Goal: Transaction & Acquisition: Book appointment/travel/reservation

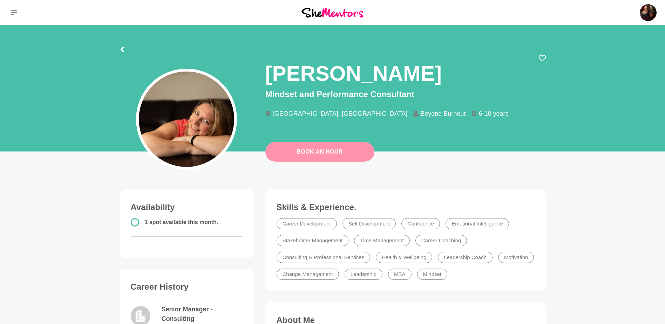
click at [320, 150] on link "Book An Hour" at bounding box center [319, 152] width 109 height 20
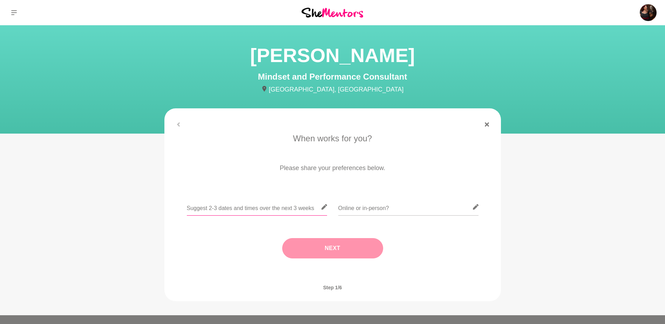
click at [252, 209] on input "text" at bounding box center [257, 206] width 140 height 17
type input "[DATE] 3pm and [DATE] 3pm"
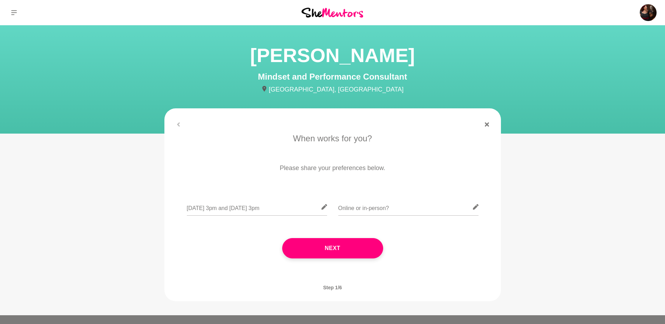
scroll to position [0, 0]
click at [476, 205] on icon at bounding box center [476, 207] width 6 height 6
click at [406, 212] on input "text" at bounding box center [408, 206] width 140 height 17
click at [375, 206] on input "text" at bounding box center [408, 206] width 140 height 17
type input "Online"
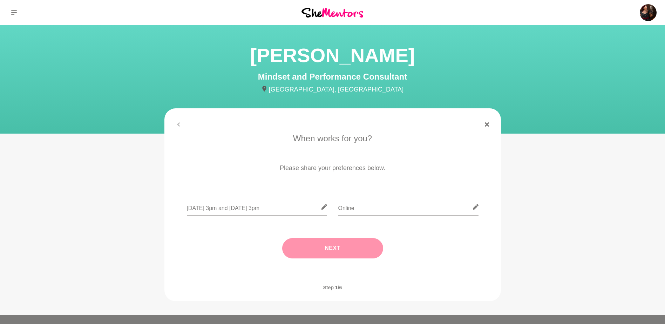
click at [292, 243] on button "Next" at bounding box center [332, 248] width 101 height 20
click at [280, 205] on input "text" at bounding box center [332, 206] width 140 height 17
type input "Adelaide ACST"
click at [307, 246] on button "Next" at bounding box center [332, 248] width 101 height 20
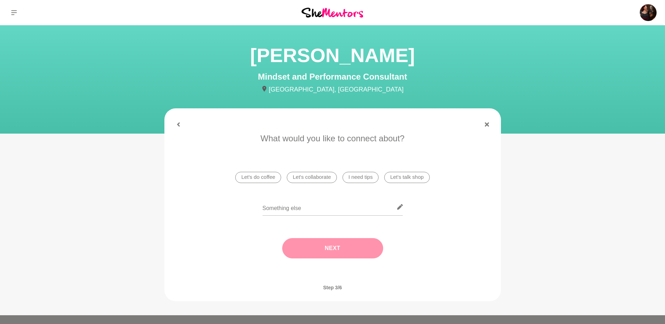
click at [254, 174] on li "Let's do coffee" at bounding box center [258, 177] width 46 height 11
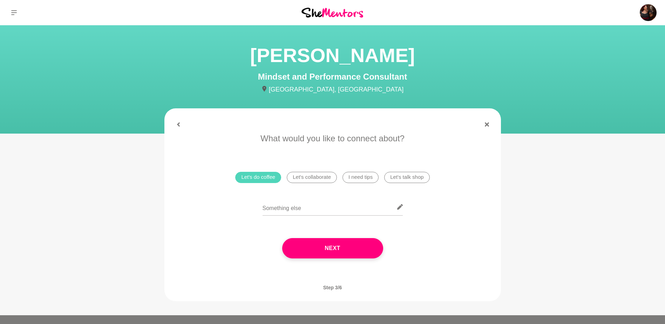
click at [301, 176] on li "Let's collaborate" at bounding box center [312, 177] width 50 height 11
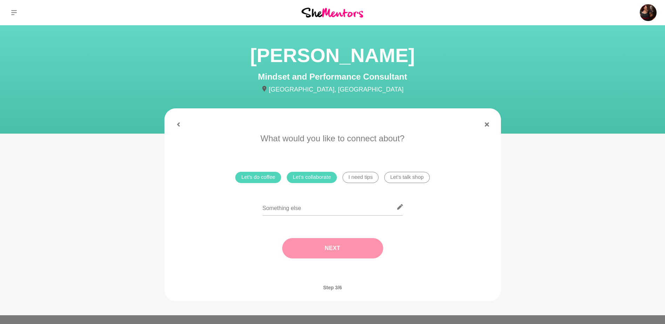
click at [332, 253] on button "Next" at bounding box center [332, 248] width 101 height 20
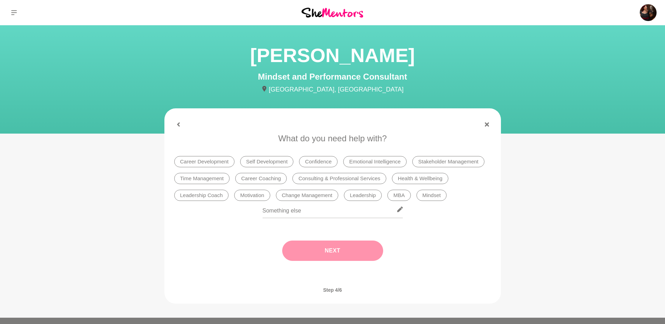
click at [408, 178] on li "Health & Wellbeing" at bounding box center [420, 178] width 56 height 11
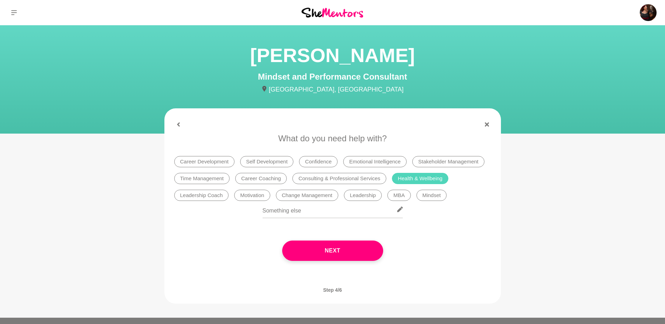
click at [198, 191] on li "Leadership Coach" at bounding box center [201, 195] width 55 height 11
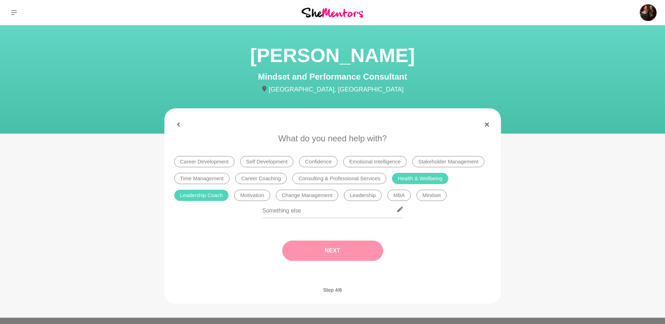
click at [331, 252] on button "Next" at bounding box center [332, 250] width 101 height 20
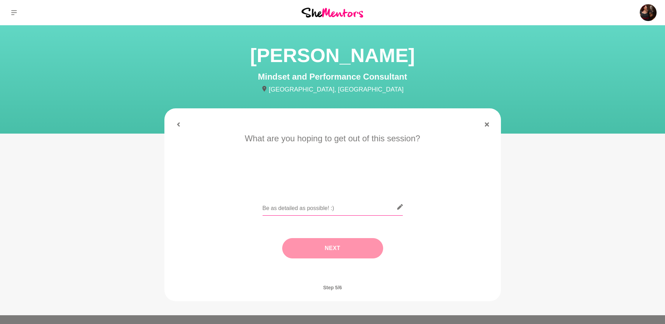
click at [273, 202] on input "text" at bounding box center [332, 206] width 140 height 17
click at [657, 277] on main "[PERSON_NAME] Mindset and Performance Consultant [GEOGRAPHIC_DATA], [GEOGRAPHIC…" at bounding box center [332, 170] width 665 height 290
click at [367, 207] on input "I would love to know more about how to" at bounding box center [332, 206] width 140 height 17
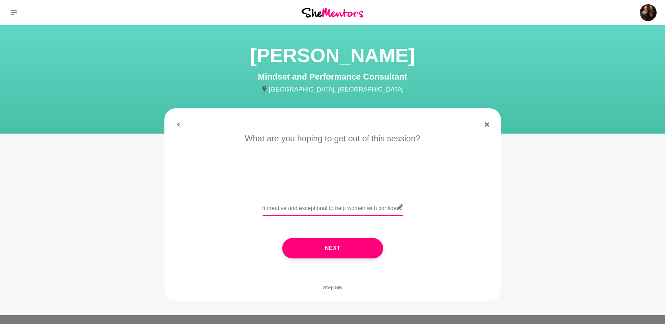
scroll to position [0, 202]
type input "I would love to know more about how to create a coaching experience that is bot…"
click at [344, 246] on button "Next" at bounding box center [332, 248] width 101 height 20
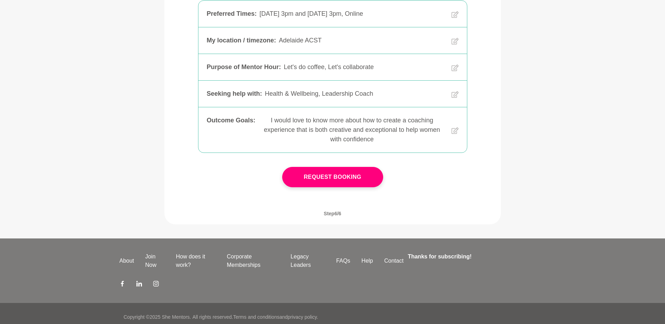
scroll to position [157, 0]
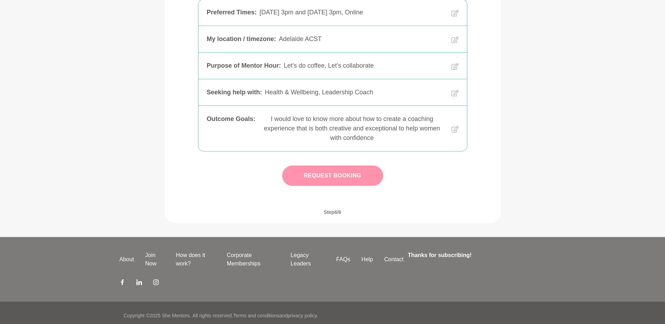
click at [327, 183] on button "Request Booking" at bounding box center [332, 175] width 101 height 20
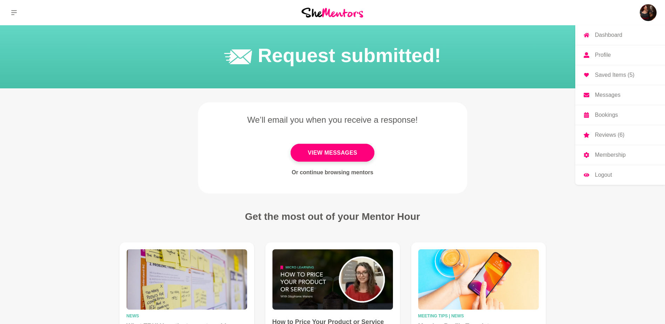
click at [647, 11] on img at bounding box center [647, 12] width 17 height 17
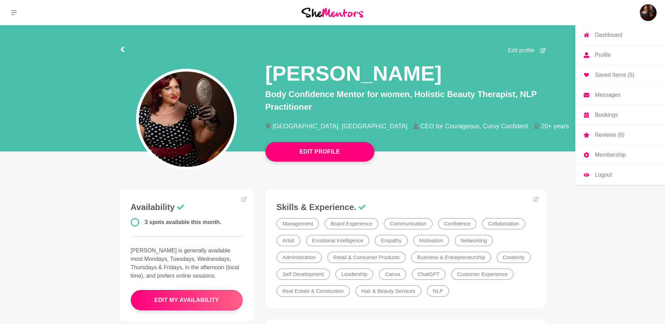
click at [607, 95] on p "Messages" at bounding box center [608, 95] width 26 height 6
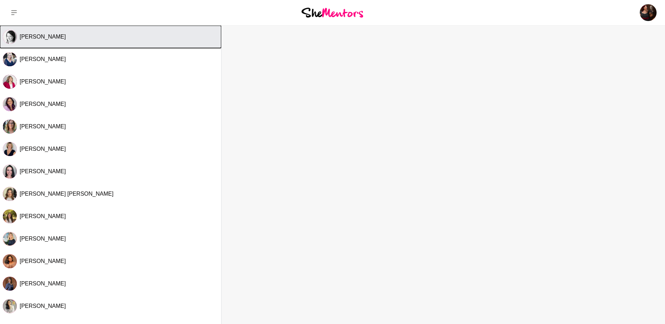
click at [34, 39] on span "[PERSON_NAME]" at bounding box center [43, 37] width 46 height 6
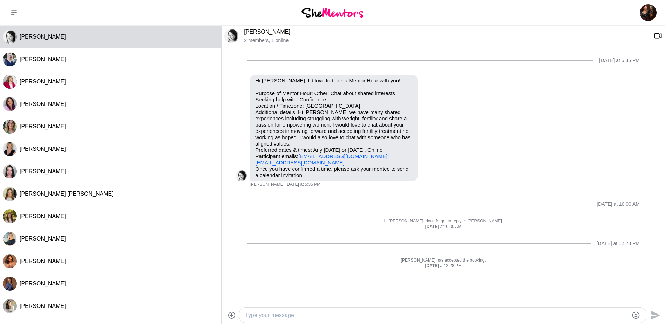
click at [252, 317] on textarea "Type your message" at bounding box center [436, 315] width 383 height 8
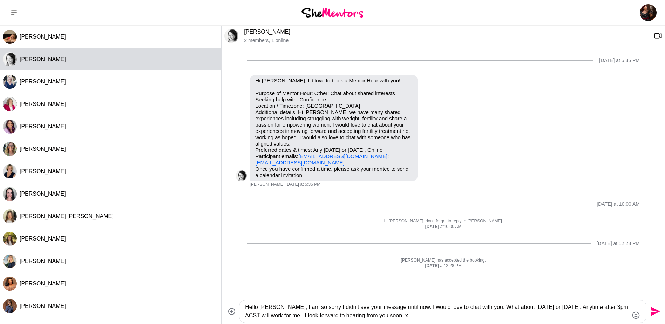
drag, startPoint x: 246, startPoint y: 307, endPoint x: 462, endPoint y: 314, distance: 216.6
click at [462, 314] on textarea "Hello [PERSON_NAME], I am so sorry I didn't see your message until now. I would…" at bounding box center [436, 311] width 383 height 17
click at [457, 316] on textarea "Hello [PERSON_NAME], I am so sorry I didn't see your message until now. I would…" at bounding box center [436, 311] width 383 height 17
type textarea "Hello [PERSON_NAME], I am so sorry I didn't see your message until now. I would…"
click at [655, 312] on icon "Send" at bounding box center [654, 311] width 9 height 9
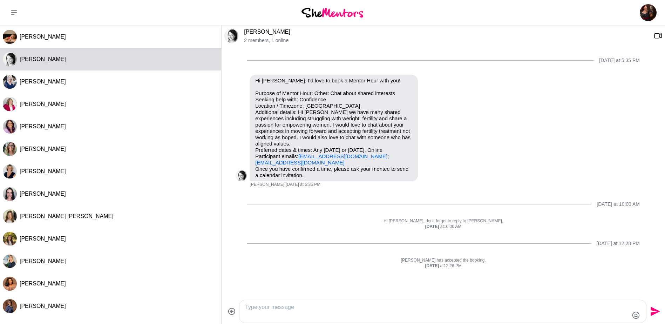
scroll to position [7, 0]
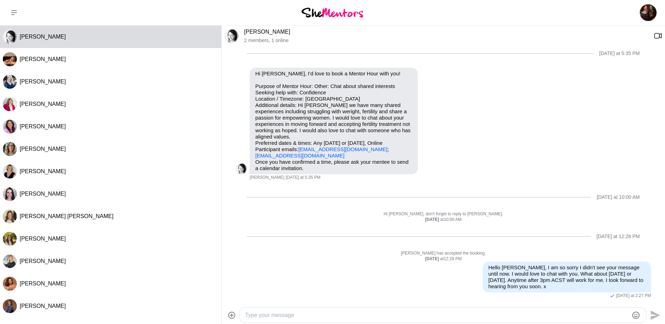
click at [323, 13] on img at bounding box center [332, 12] width 62 height 9
